Goal: Find specific page/section: Find specific page/section

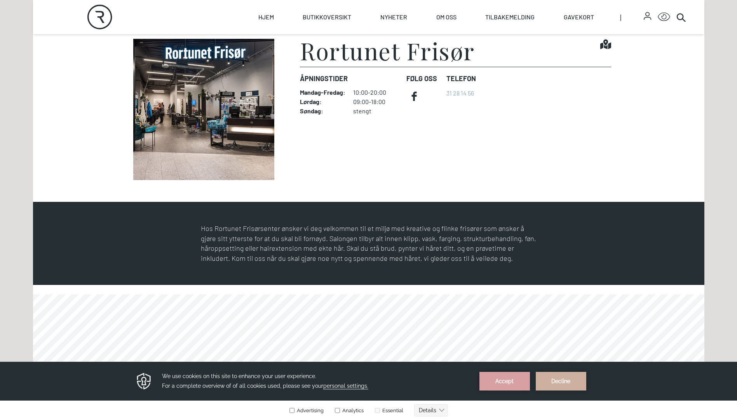
scroll to position [388, 0]
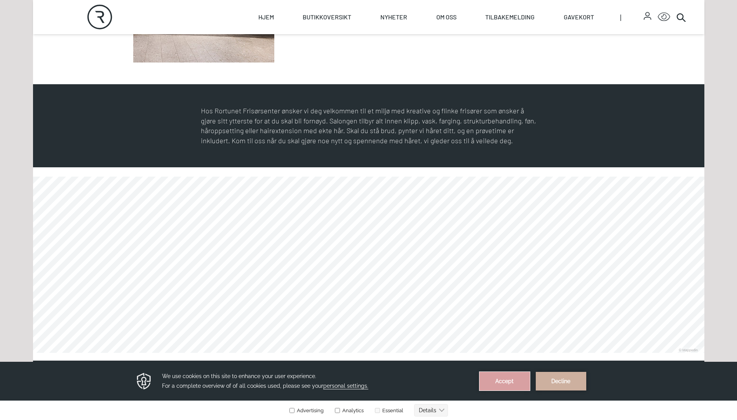
click at [510, 380] on button "Accept" at bounding box center [504, 381] width 50 height 19
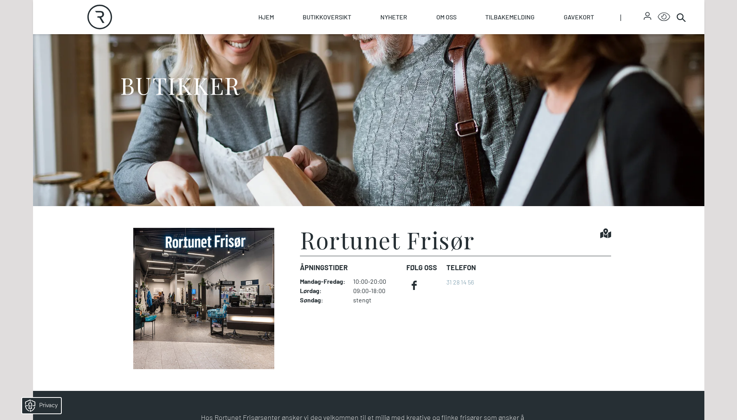
scroll to position [0, 0]
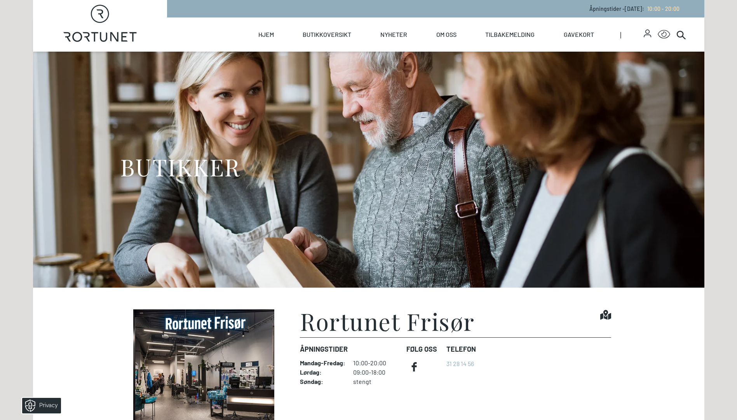
click at [226, 341] on img at bounding box center [203, 379] width 155 height 141
click at [383, 328] on h1 "Rortunet Frisør" at bounding box center [387, 320] width 175 height 23
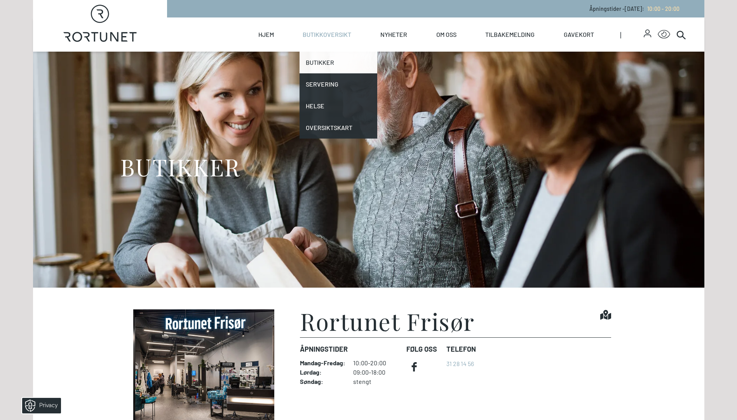
click at [332, 61] on link "Butikker" at bounding box center [338, 63] width 78 height 22
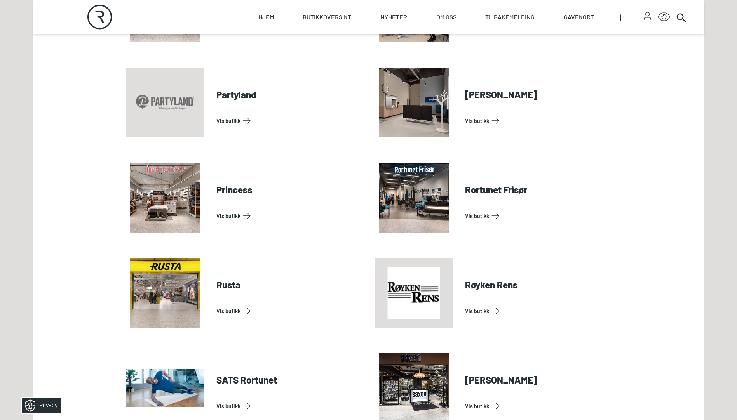
scroll to position [1747, 0]
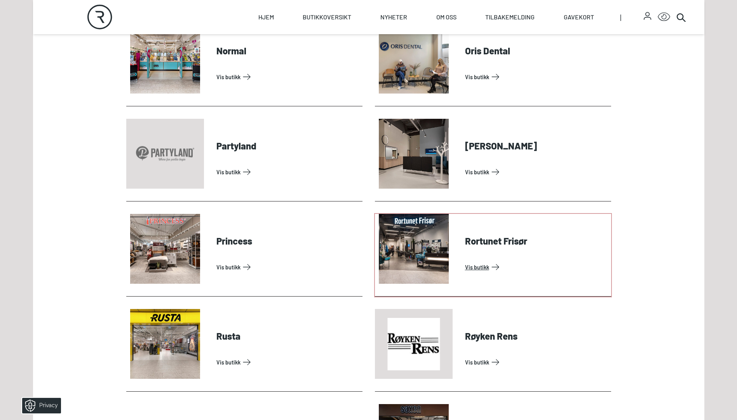
click at [482, 261] on link "Vis butikk" at bounding box center [536, 267] width 143 height 12
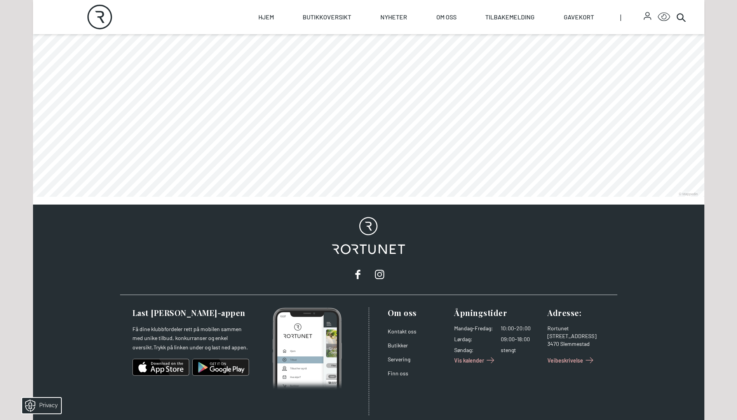
scroll to position [586, 0]
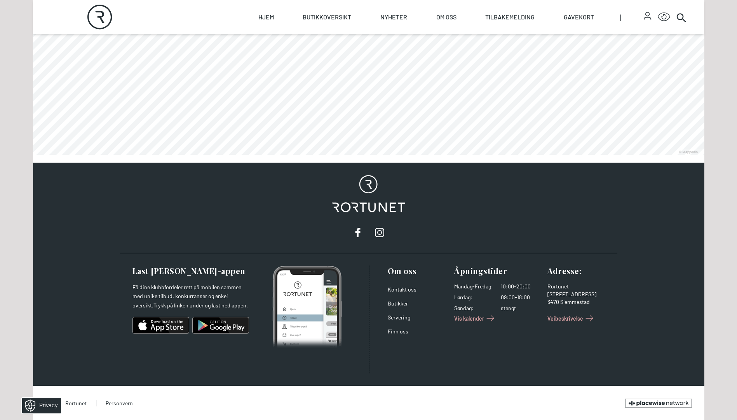
click at [471, 315] on span "Vis kalender" at bounding box center [469, 319] width 30 height 8
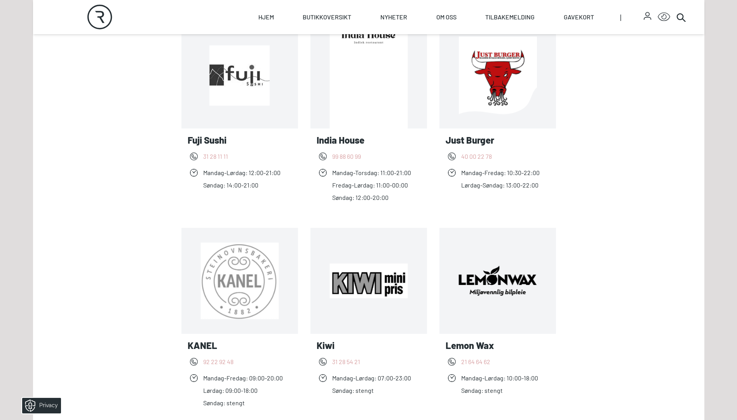
scroll to position [699, 0]
